Goal: Task Accomplishment & Management: Use online tool/utility

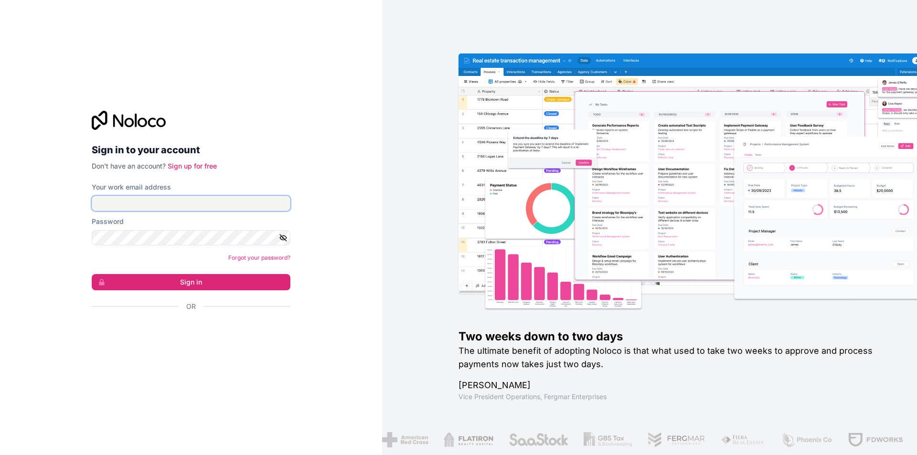
click at [207, 203] on input "Your work email address" at bounding box center [191, 203] width 199 height 15
click at [162, 209] on input "Your work email address" at bounding box center [191, 203] width 199 height 15
type input "**********"
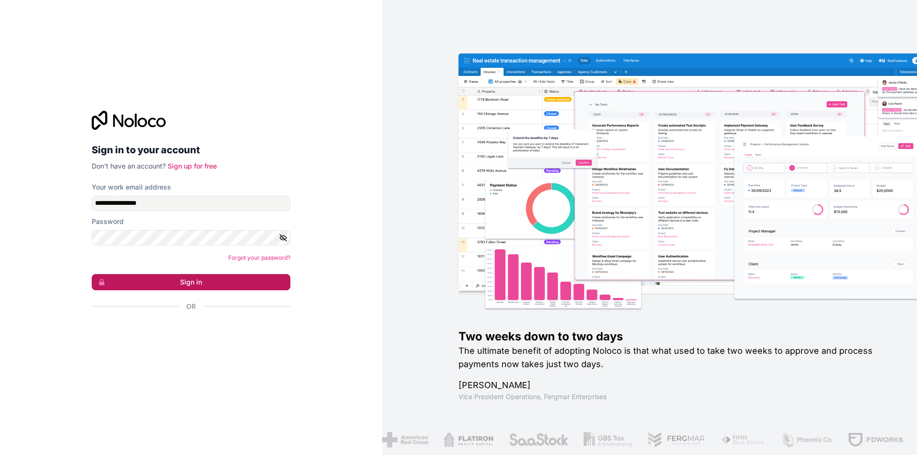
click at [192, 277] on button "Sign in" at bounding box center [191, 282] width 199 height 16
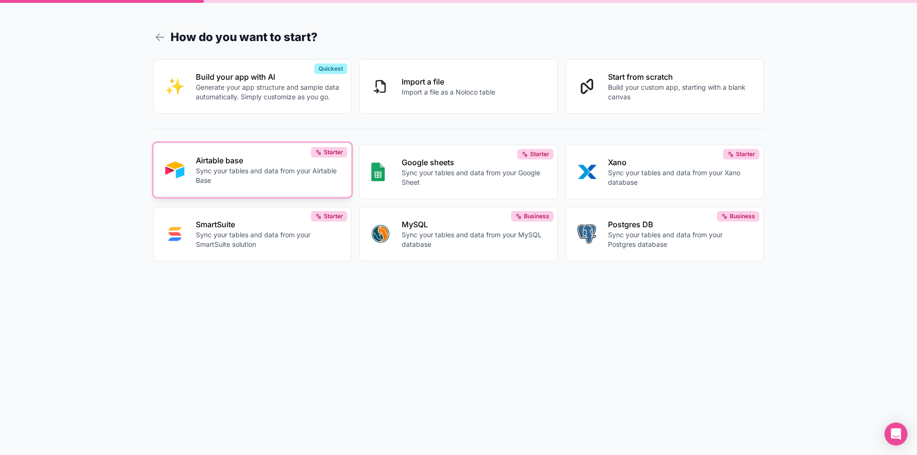
click at [212, 167] on p "Sync your tables and data from your Airtable Base" at bounding box center [268, 175] width 144 height 19
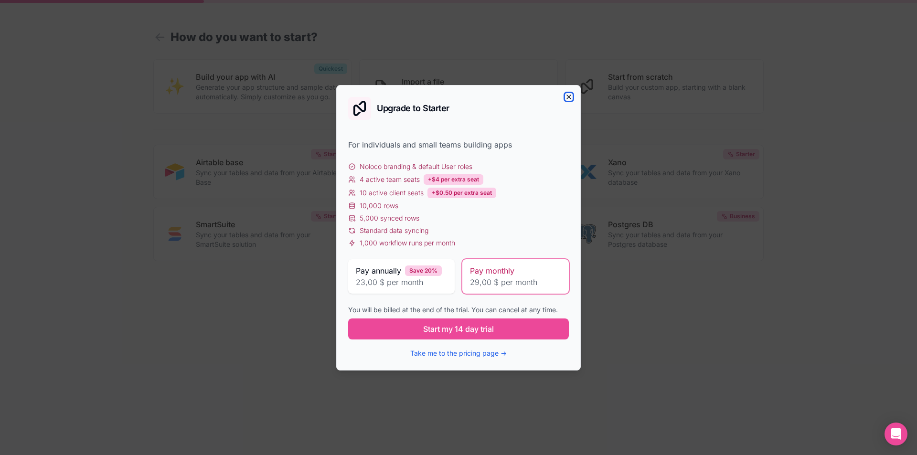
click at [566, 95] on icon "button" at bounding box center [569, 97] width 8 height 8
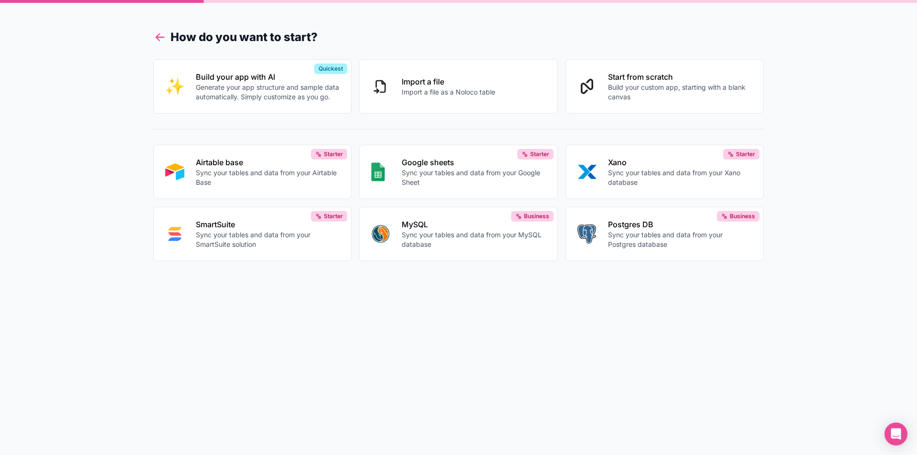
click at [157, 36] on icon at bounding box center [157, 35] width 3 height 3
